Goal: Information Seeking & Learning: Learn about a topic

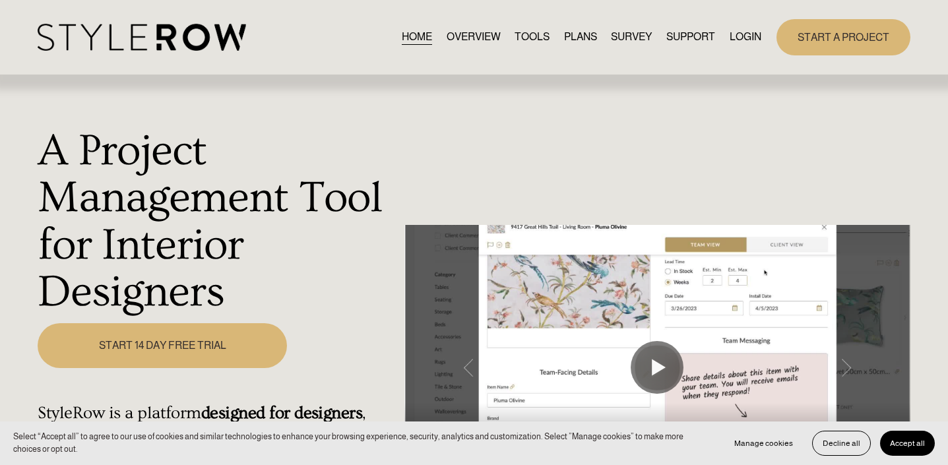
click at [580, 39] on link "PLANS" at bounding box center [580, 37] width 33 height 18
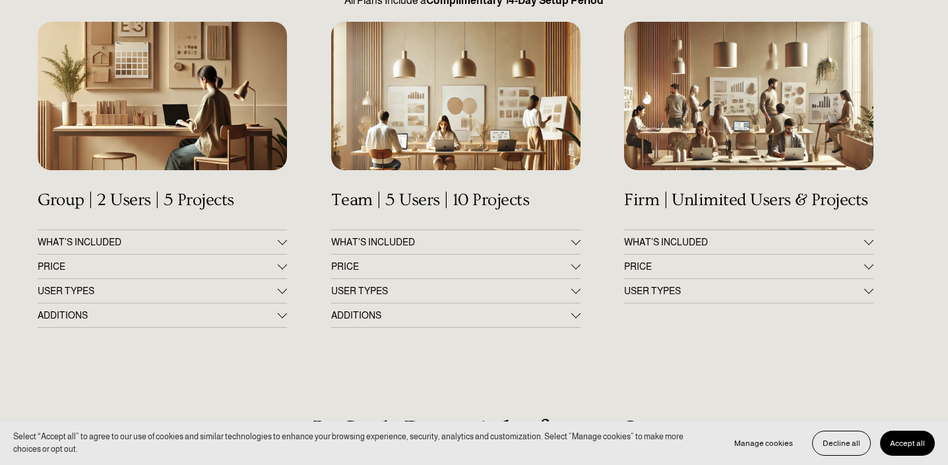
scroll to position [196, 0]
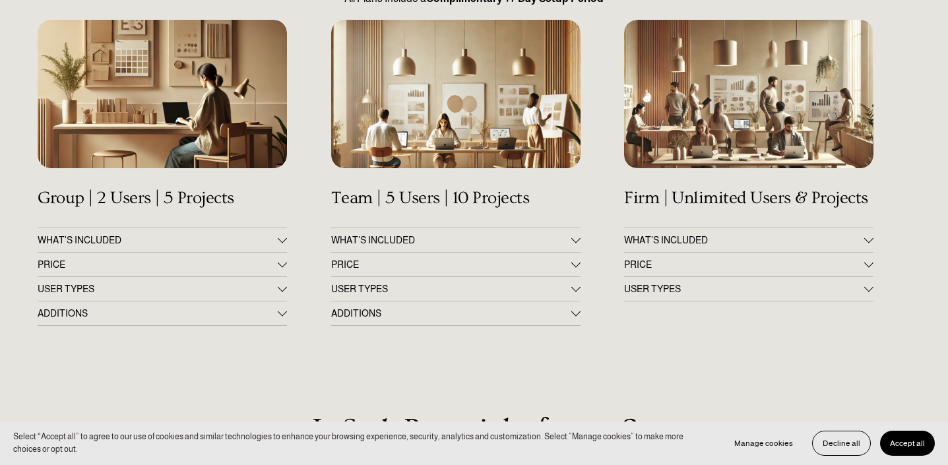
click at [280, 235] on button "WHAT'S INCLUDED" at bounding box center [162, 240] width 249 height 24
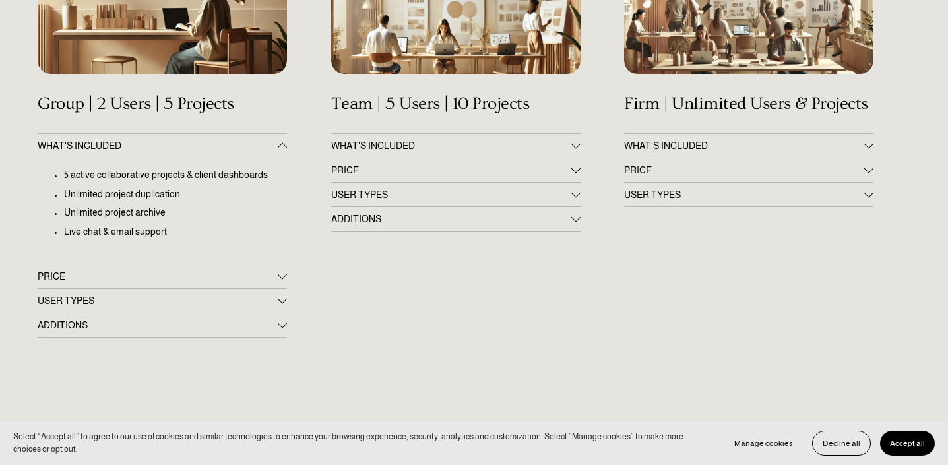
scroll to position [292, 0]
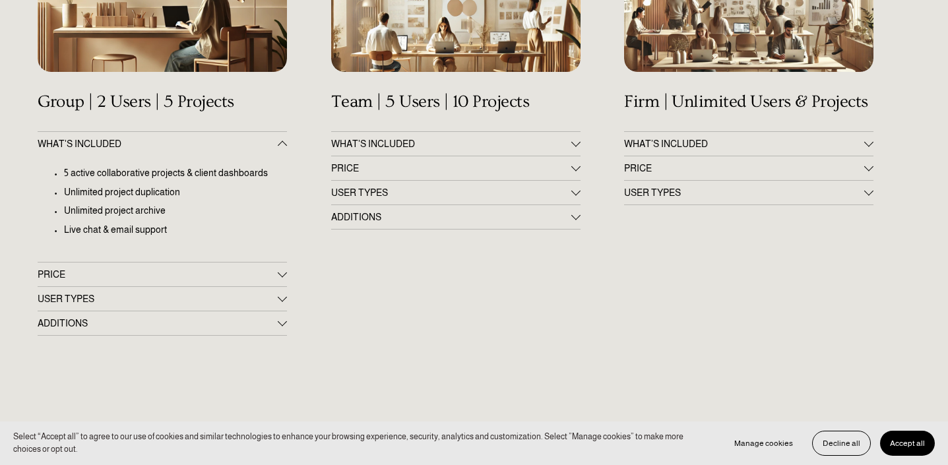
click at [276, 272] on span "PRICE" at bounding box center [158, 274] width 240 height 11
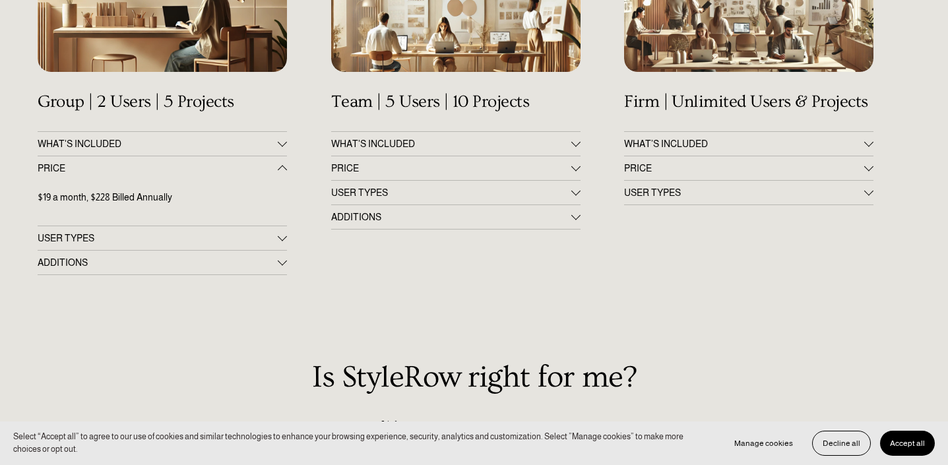
click at [235, 229] on button "USER TYPES" at bounding box center [162, 238] width 249 height 24
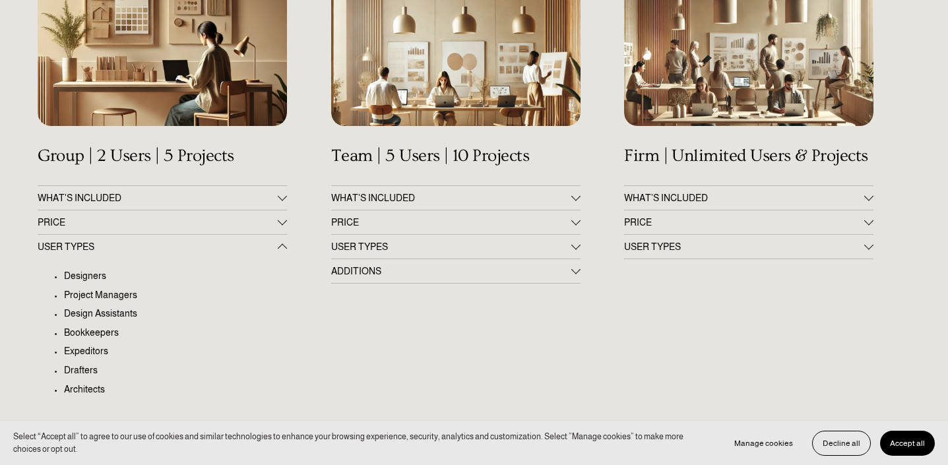
scroll to position [278, 0]
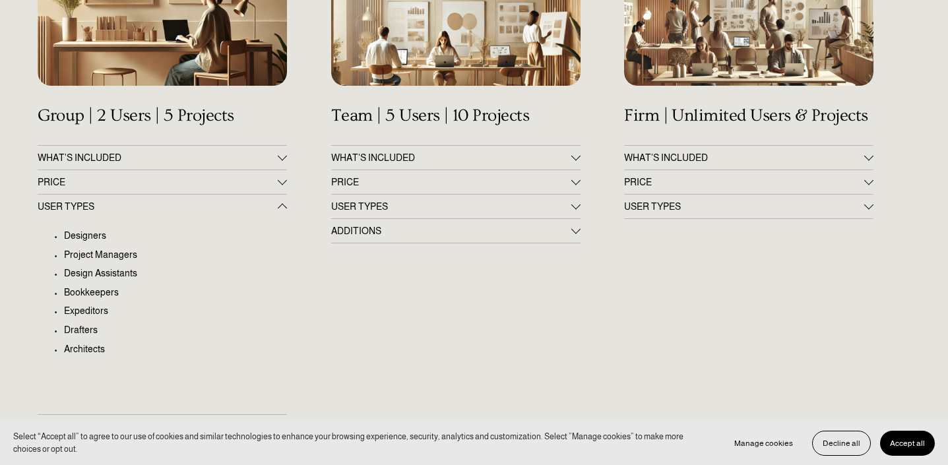
click at [367, 183] on span "PRICE" at bounding box center [451, 182] width 240 height 11
click at [567, 177] on span "PRICE" at bounding box center [451, 182] width 240 height 11
click at [278, 153] on div at bounding box center [282, 157] width 9 height 9
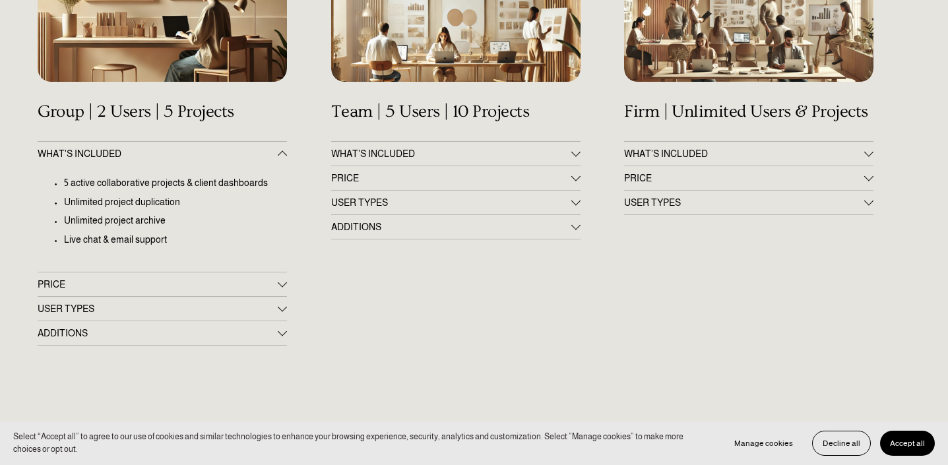
scroll to position [284, 0]
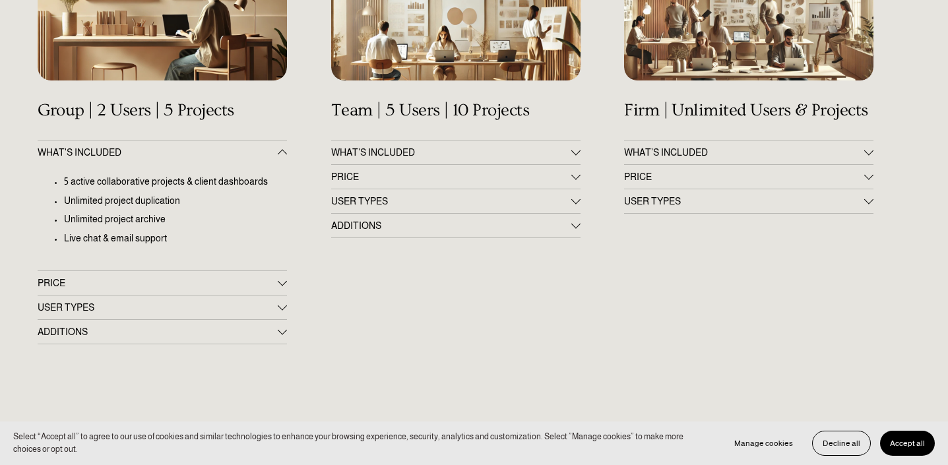
click at [78, 303] on span "USER TYPES" at bounding box center [158, 307] width 240 height 11
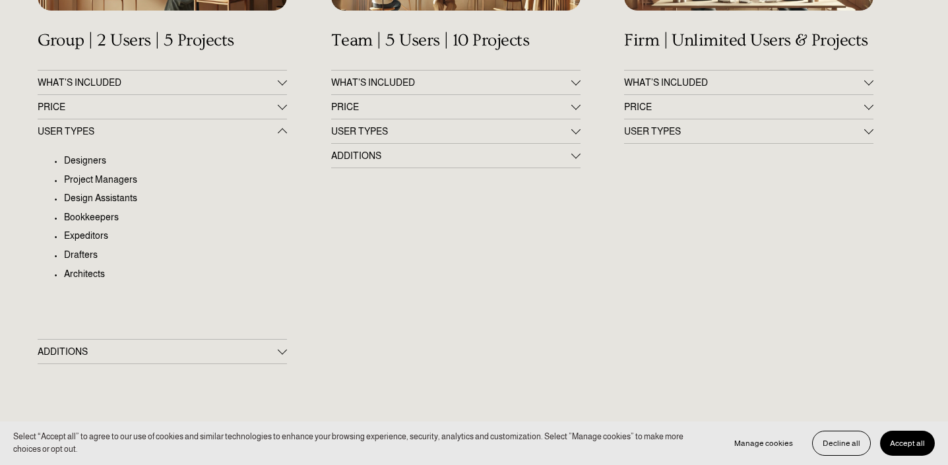
scroll to position [361, 0]
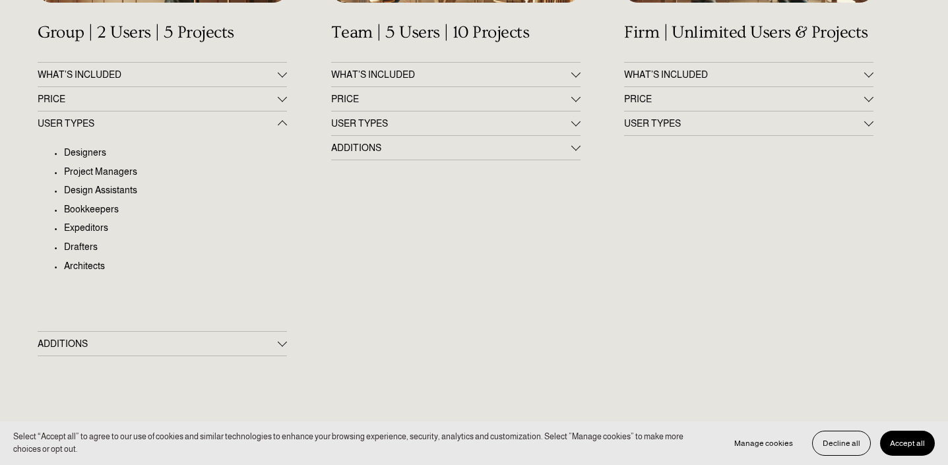
click at [119, 338] on span "ADDITIONS" at bounding box center [158, 343] width 240 height 11
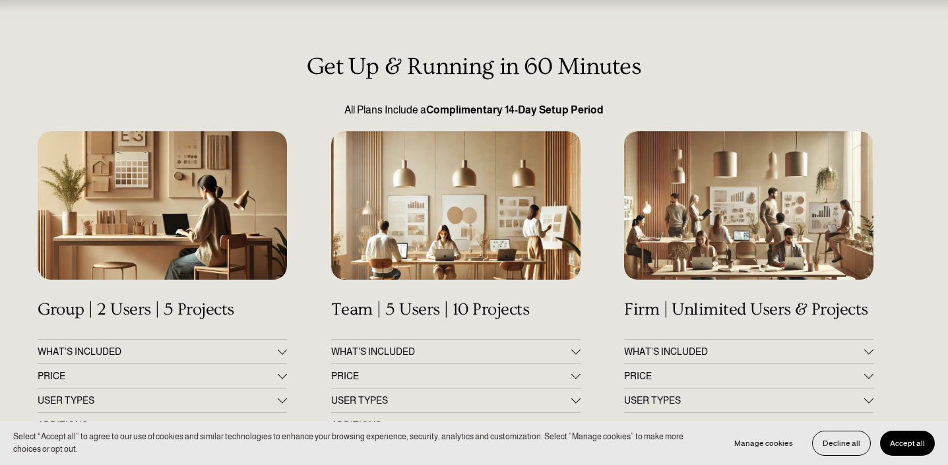
scroll to position [0, 0]
